Goal: Information Seeking & Learning: Find specific page/section

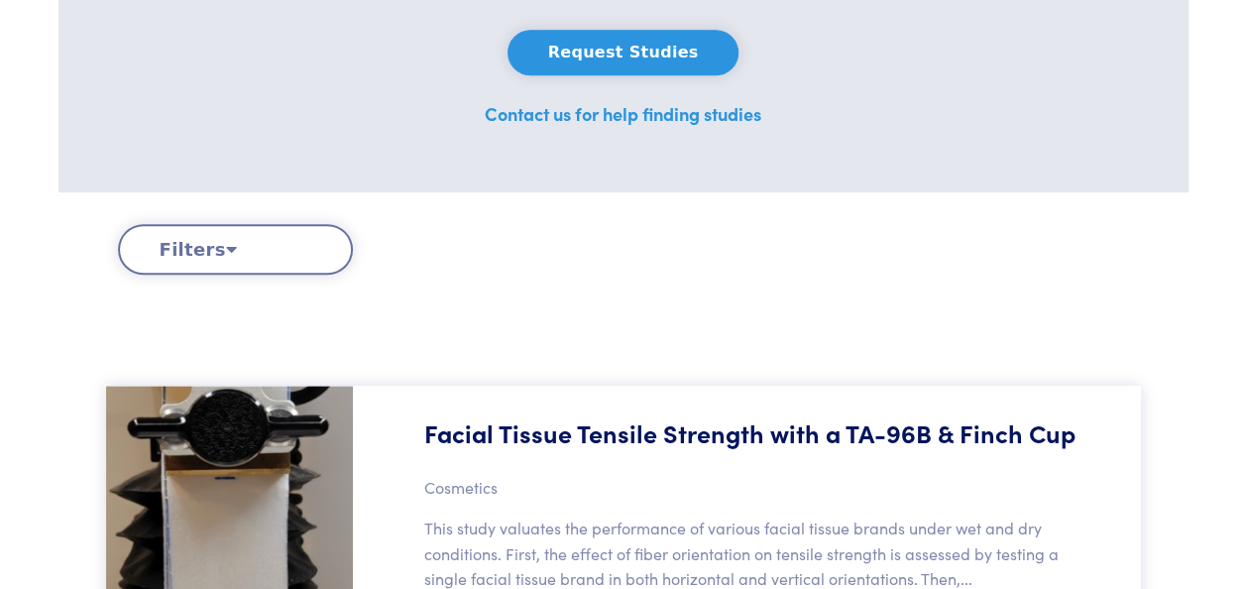
scroll to position [496, 0]
click at [170, 244] on button "Filters" at bounding box center [235, 248] width 235 height 51
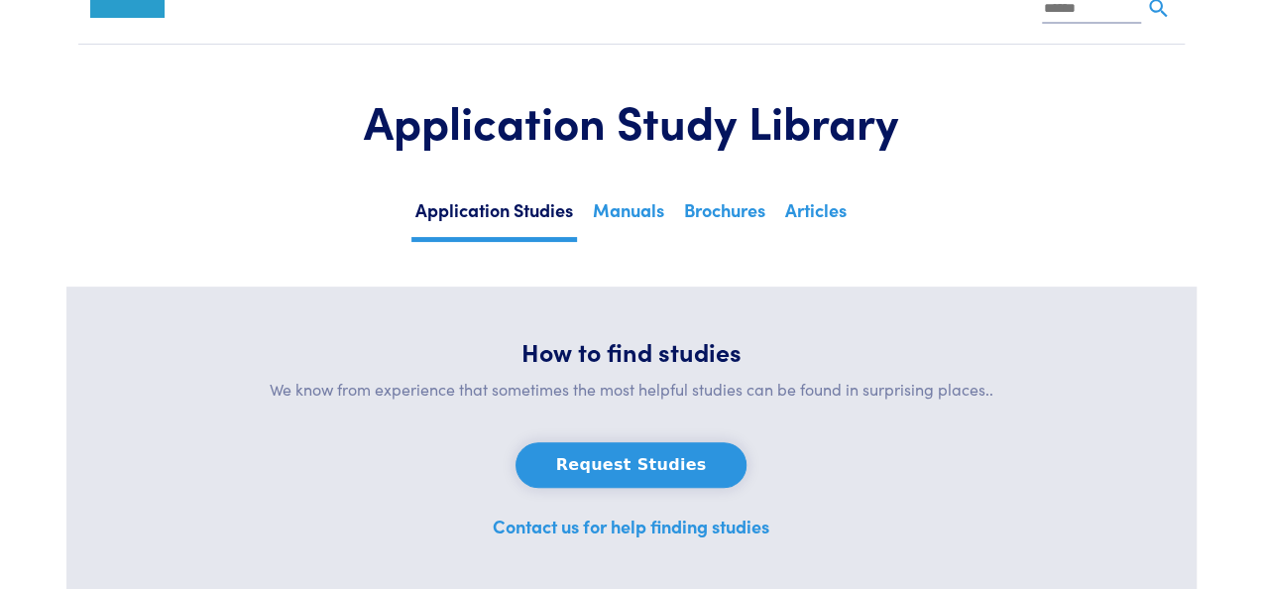
scroll to position [0, 0]
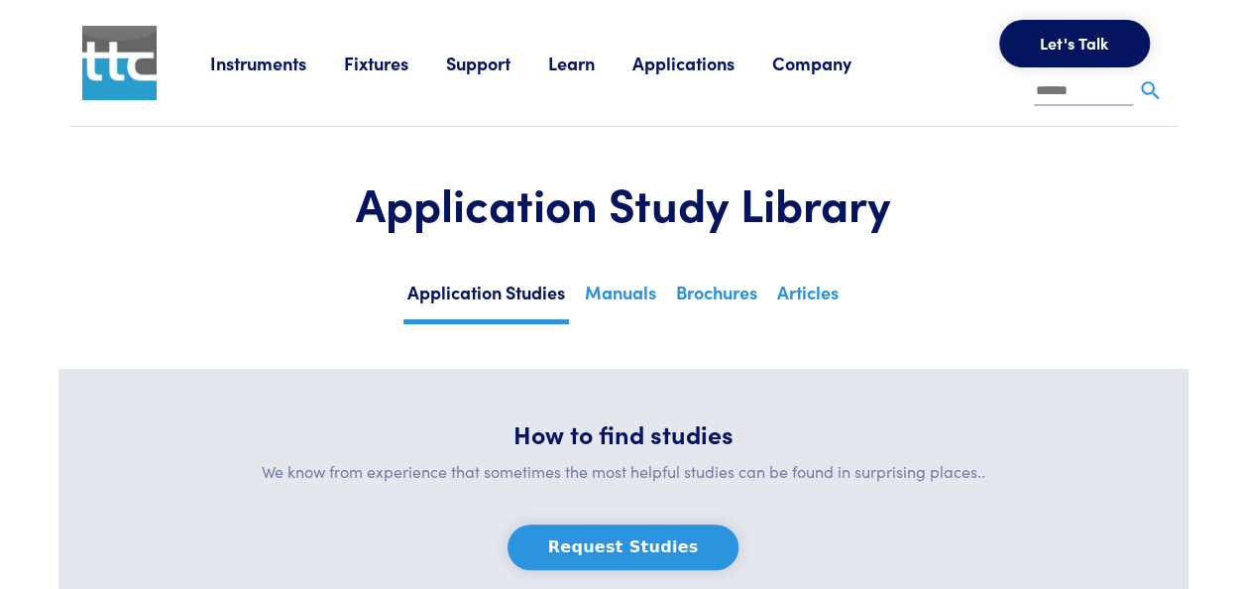
click at [1052, 94] on input "text" at bounding box center [1083, 92] width 99 height 30
type input "*****"
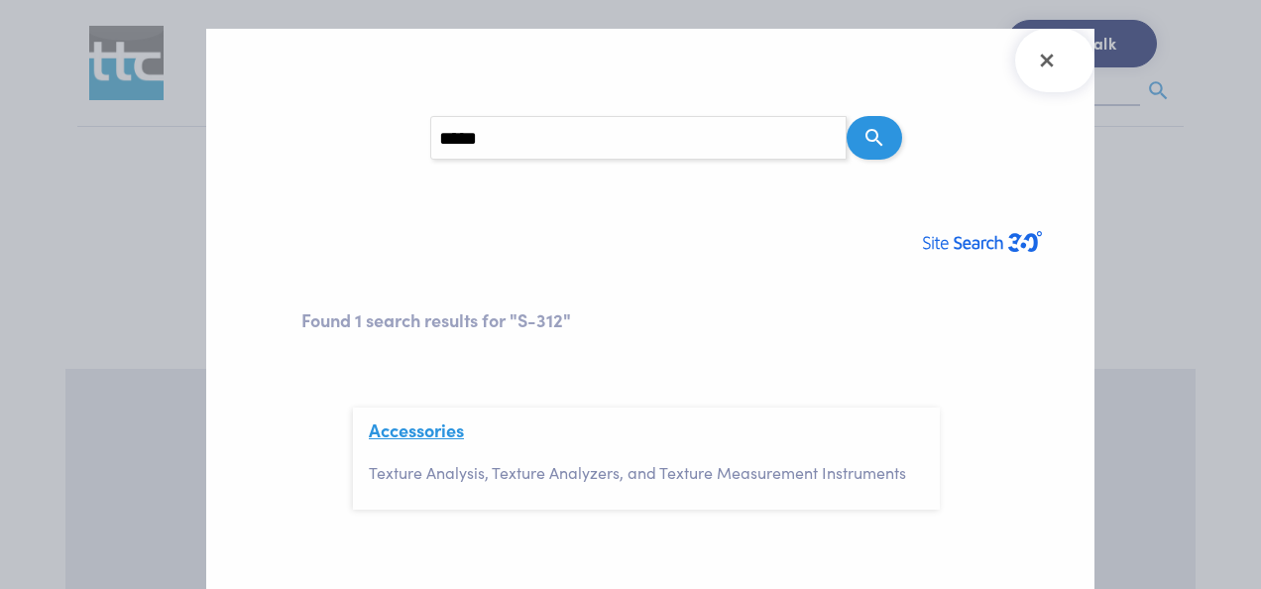
click at [424, 434] on link "Accessories" at bounding box center [416, 429] width 95 height 25
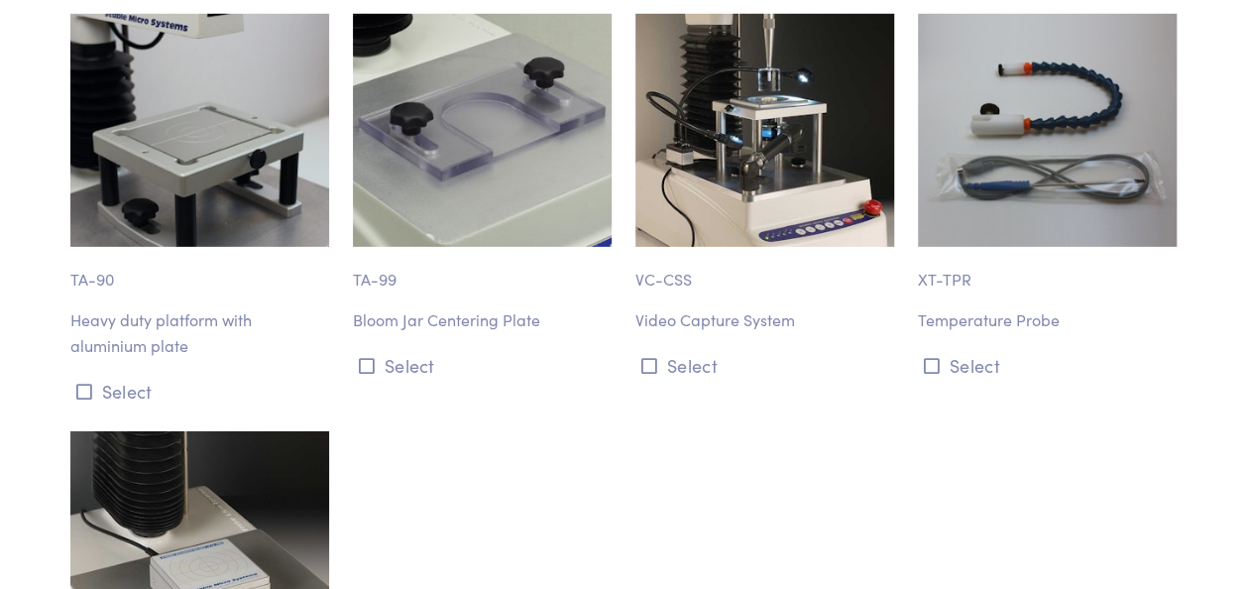
scroll to position [22022, 0]
